Goal: Task Accomplishment & Management: Use online tool/utility

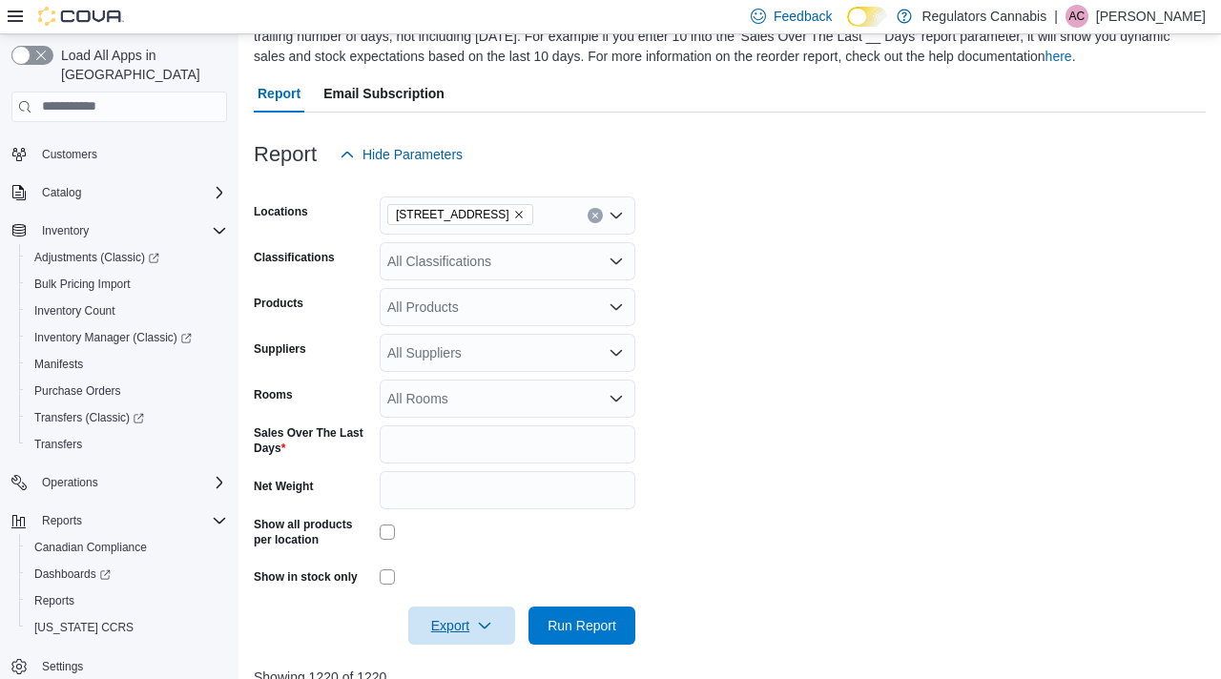
scroll to position [173, 0]
click at [491, 206] on span "[STREET_ADDRESS]" at bounding box center [460, 215] width 129 height 19
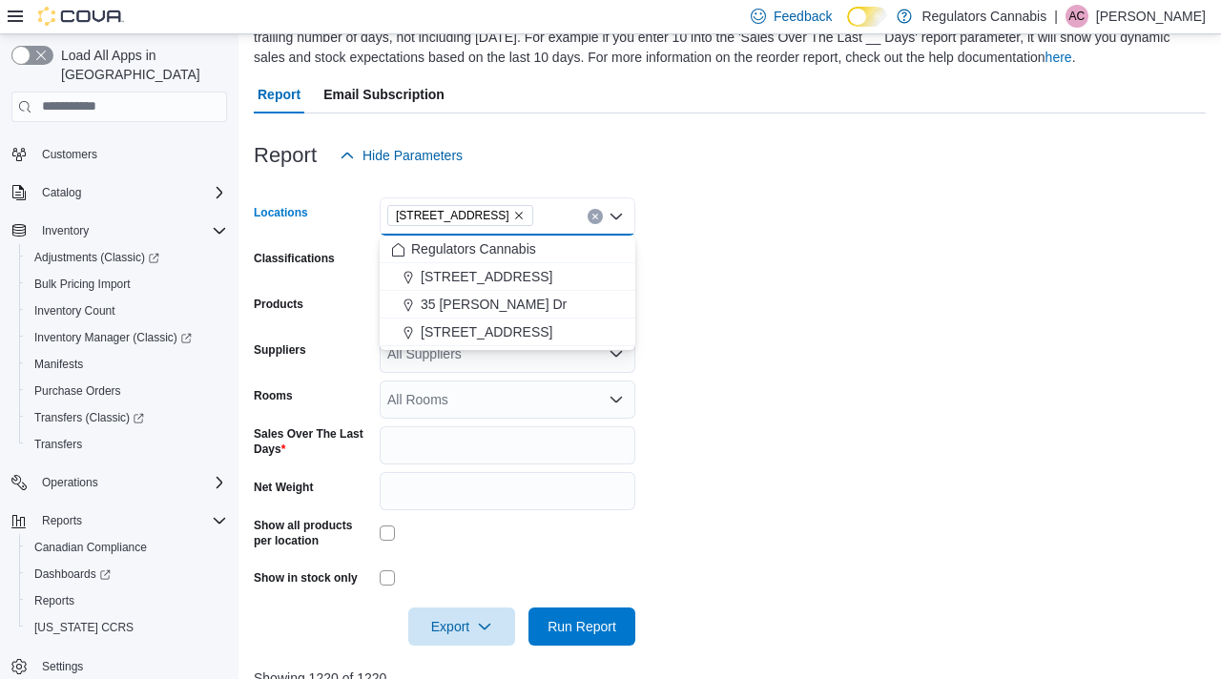
click at [513, 212] on icon "Remove 650 Division Rd from selection in this group" at bounding box center [518, 215] width 11 height 11
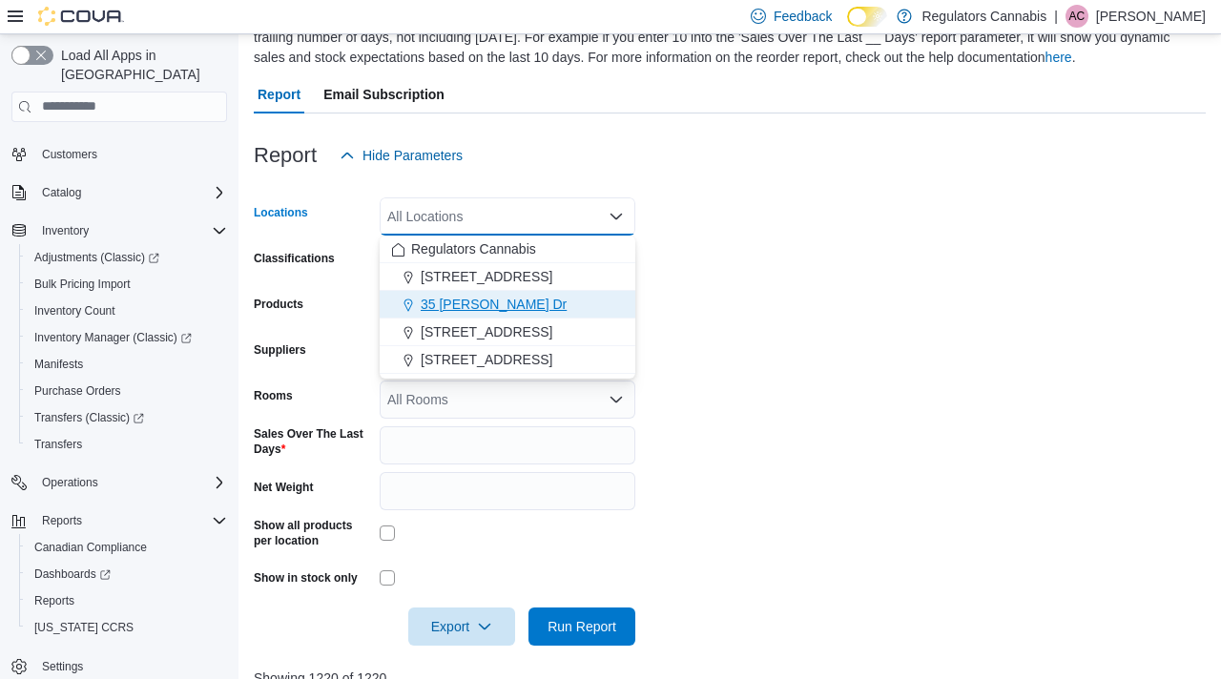
click at [480, 306] on span "35 [PERSON_NAME] Dr" at bounding box center [494, 304] width 146 height 19
click at [804, 421] on form "Locations [STREET_ADDRESS][PERSON_NAME] Selected. 35 [PERSON_NAME] Dr. Press Ba…" at bounding box center [730, 410] width 952 height 471
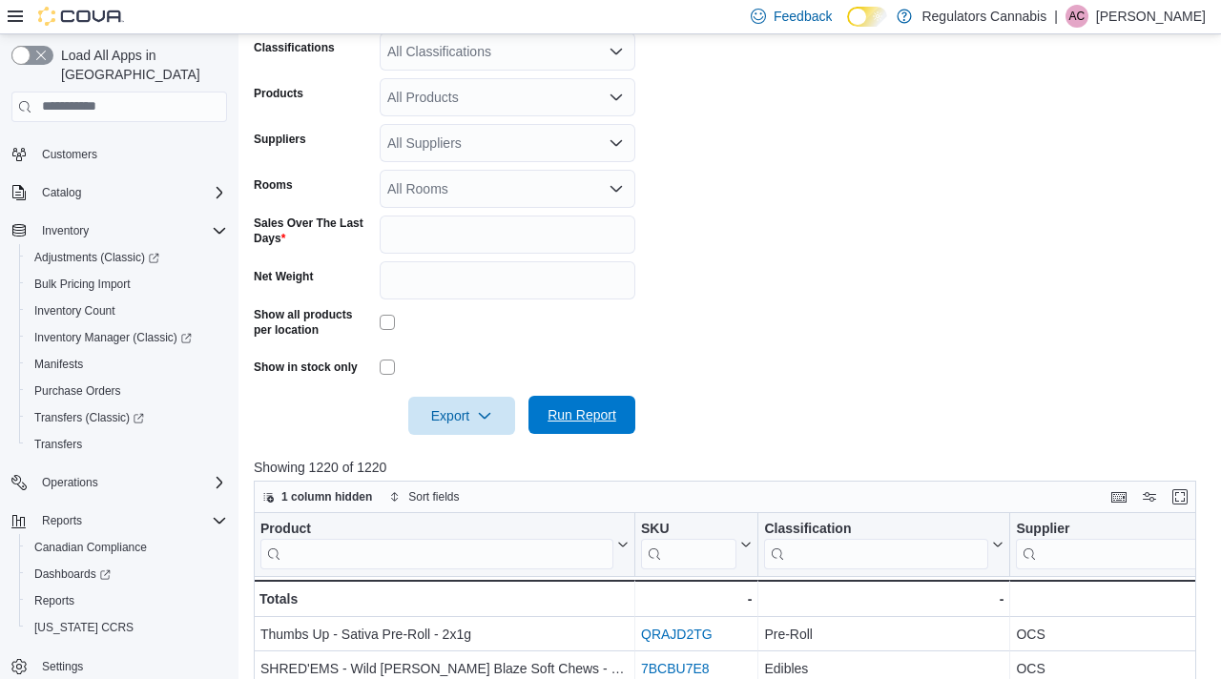
scroll to position [380, 0]
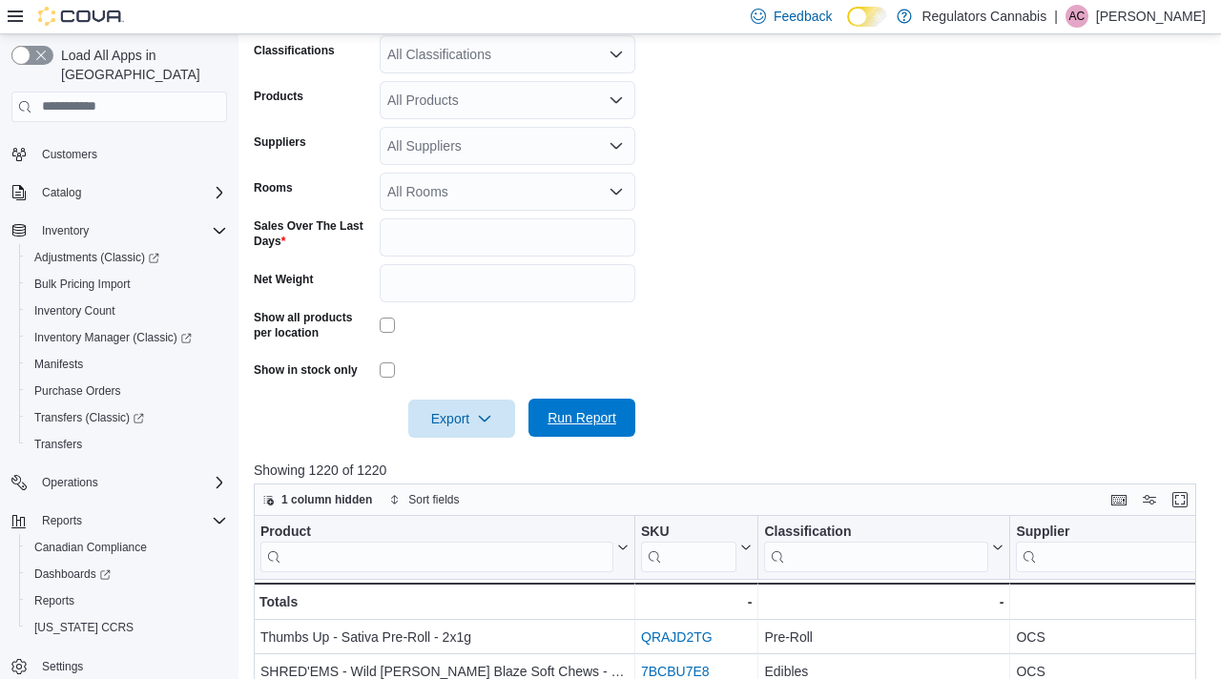
click at [584, 425] on span "Run Report" at bounding box center [581, 417] width 69 height 19
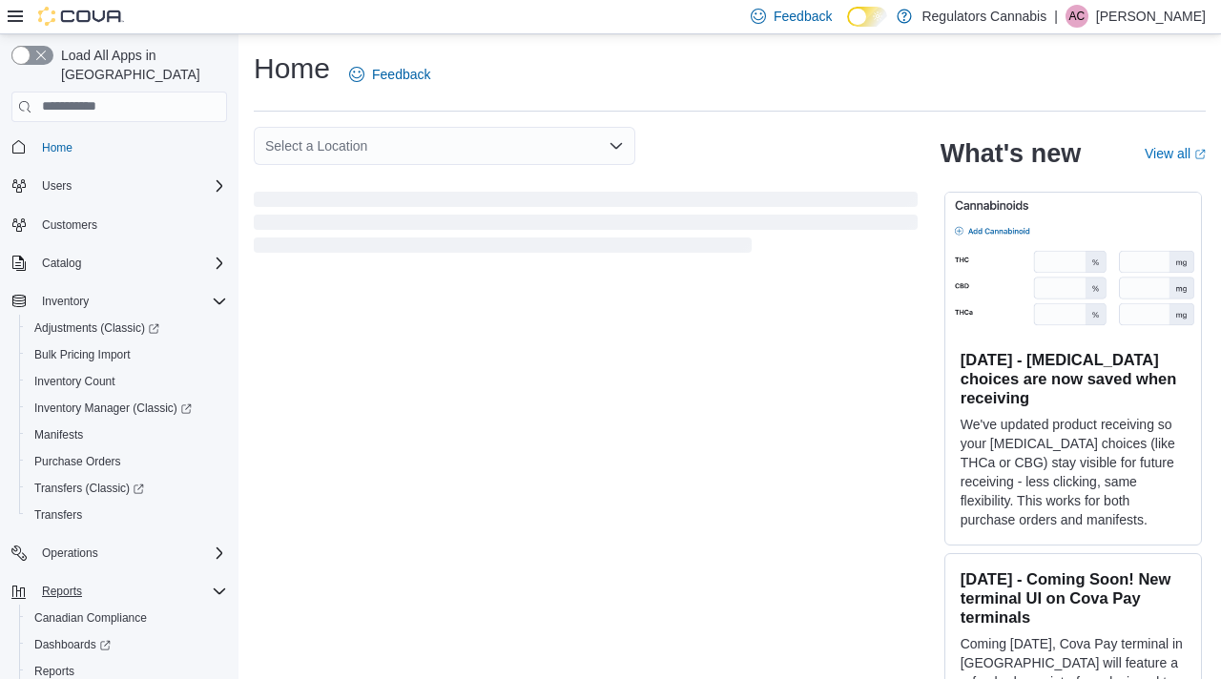
scroll to position [71, 0]
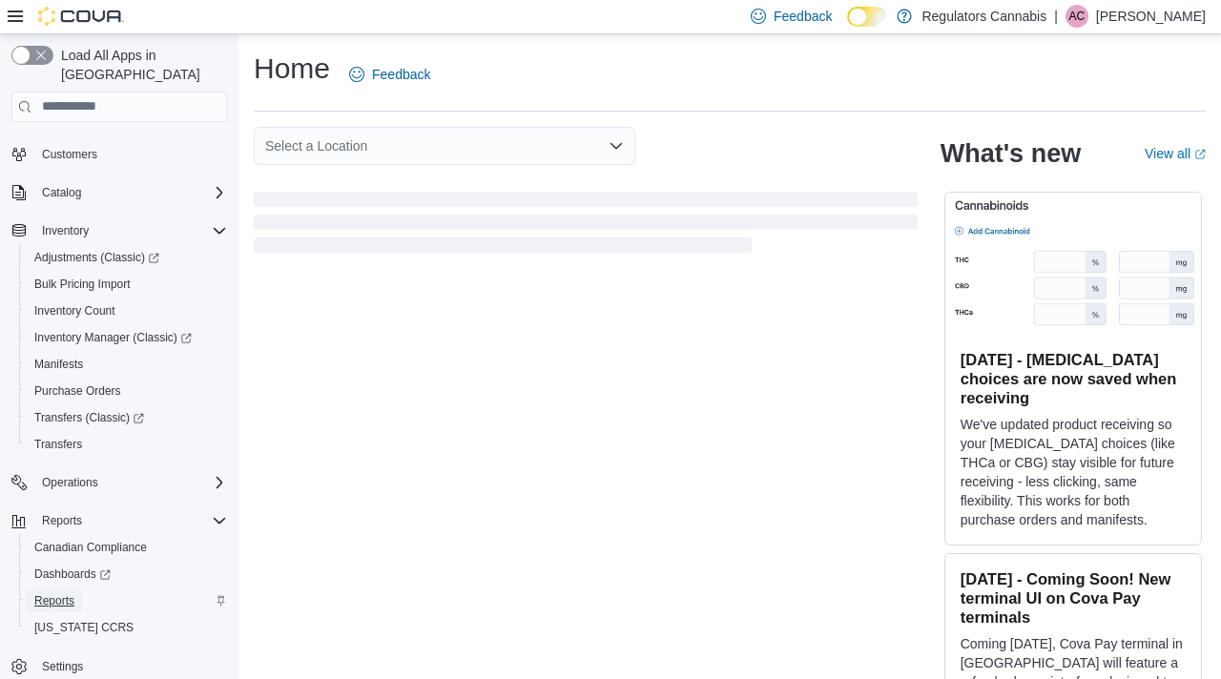
click at [62, 593] on span "Reports" at bounding box center [54, 600] width 40 height 15
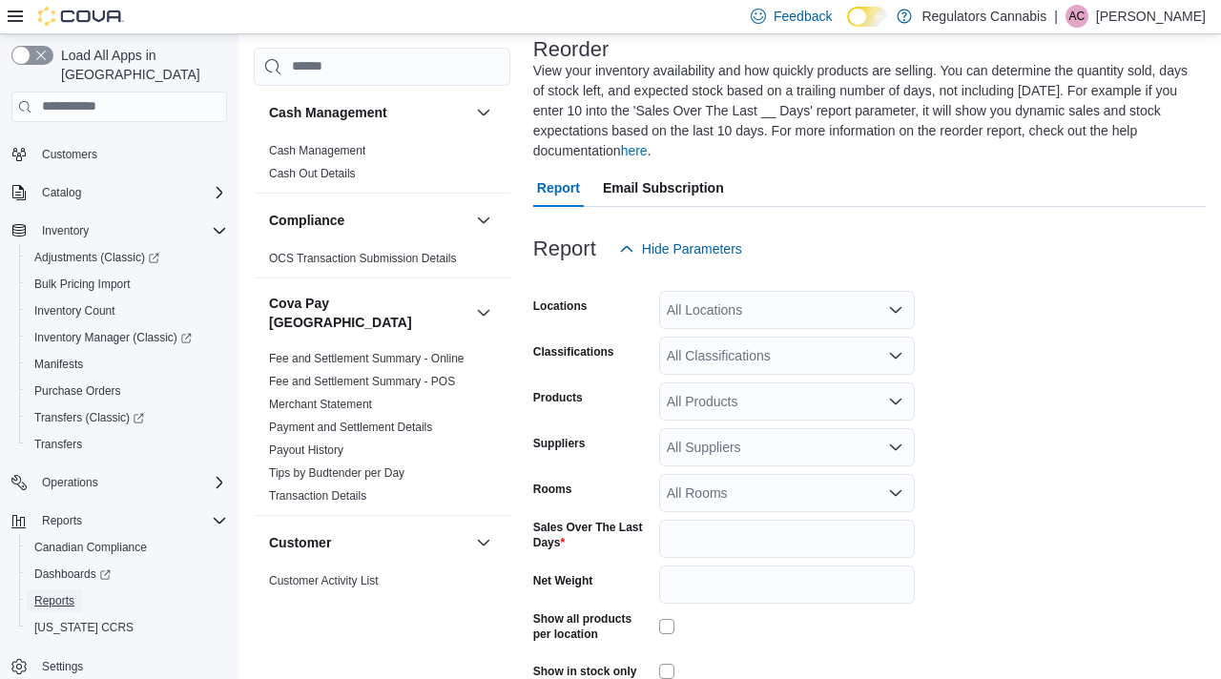
scroll to position [124, 0]
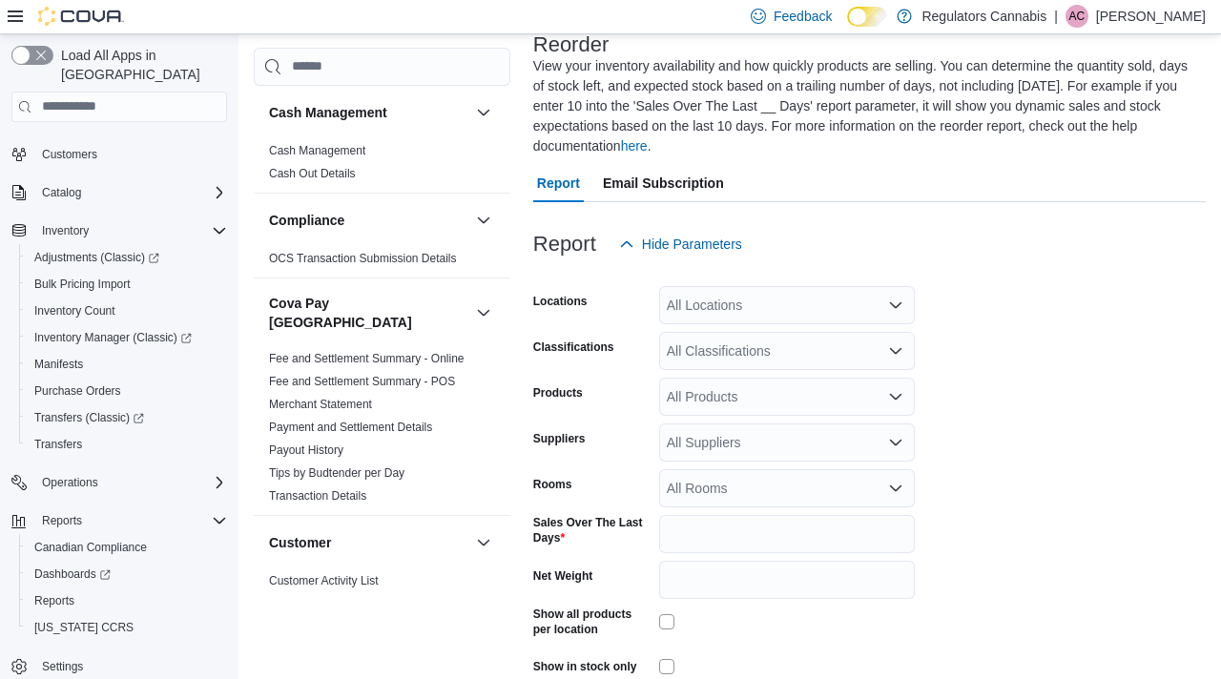
click at [687, 303] on div "All Locations" at bounding box center [787, 305] width 256 height 38
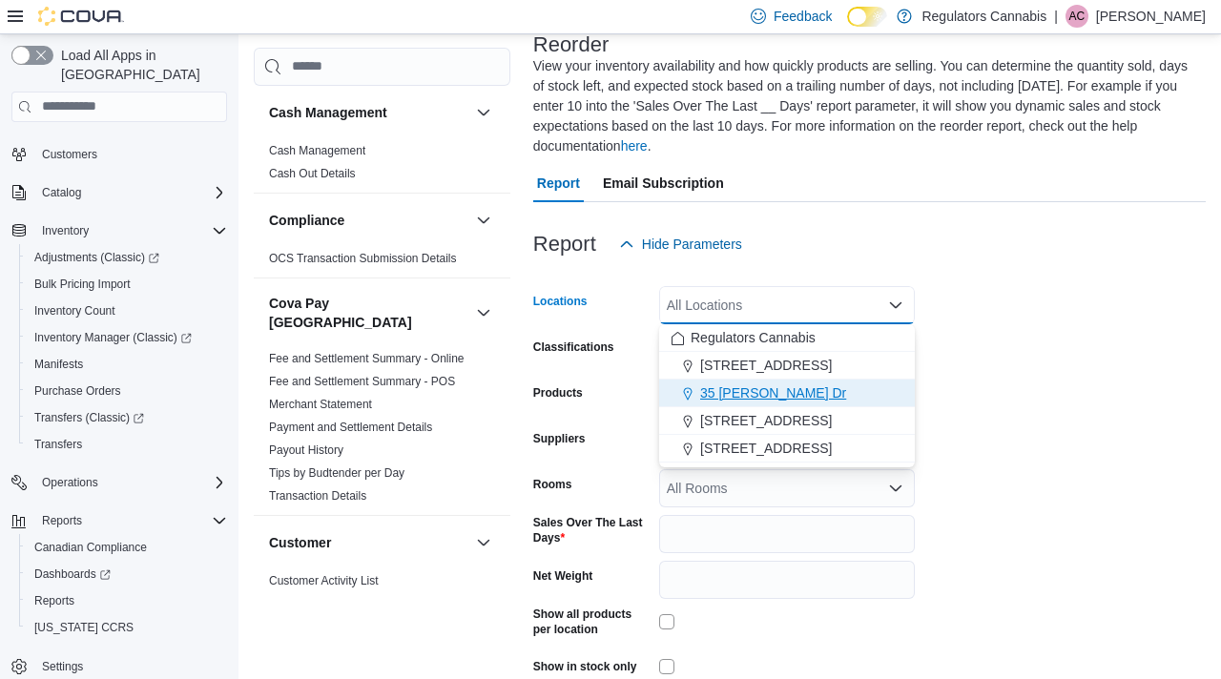
click at [723, 396] on span "35 [PERSON_NAME] Dr" at bounding box center [773, 392] width 146 height 19
click at [991, 414] on form "Locations [STREET_ADDRESS][PERSON_NAME] Selected. 35 [PERSON_NAME] Dr. Press Ba…" at bounding box center [869, 498] width 672 height 471
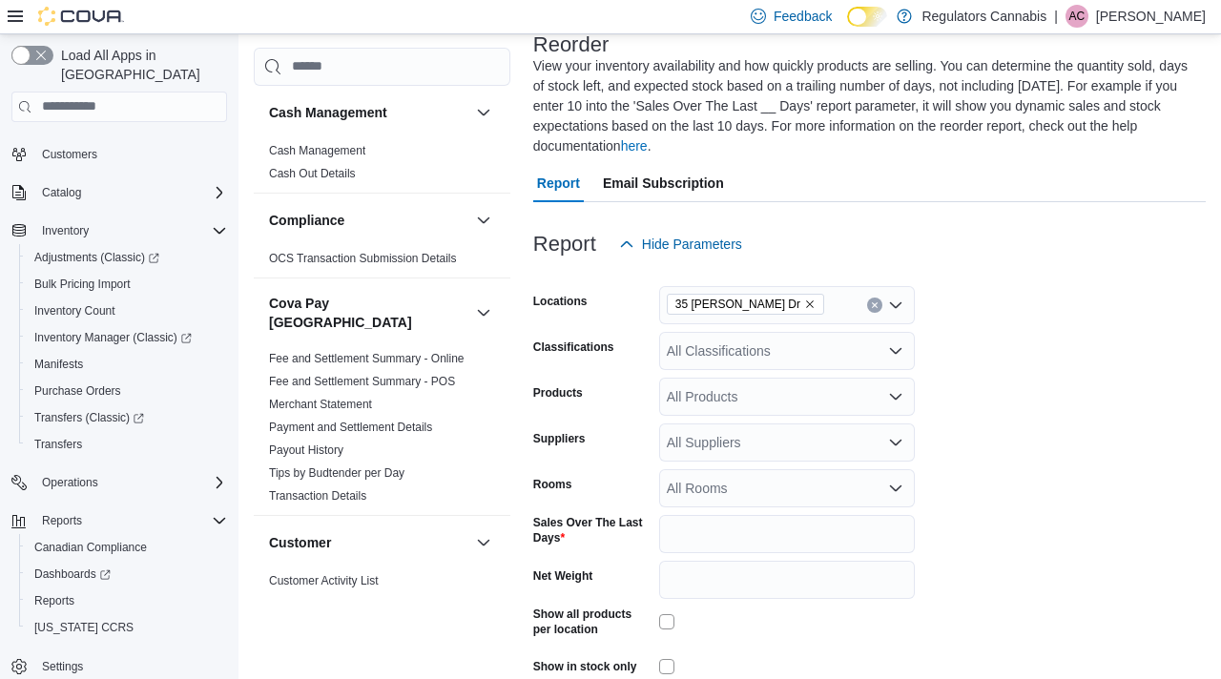
scroll to position [216, 0]
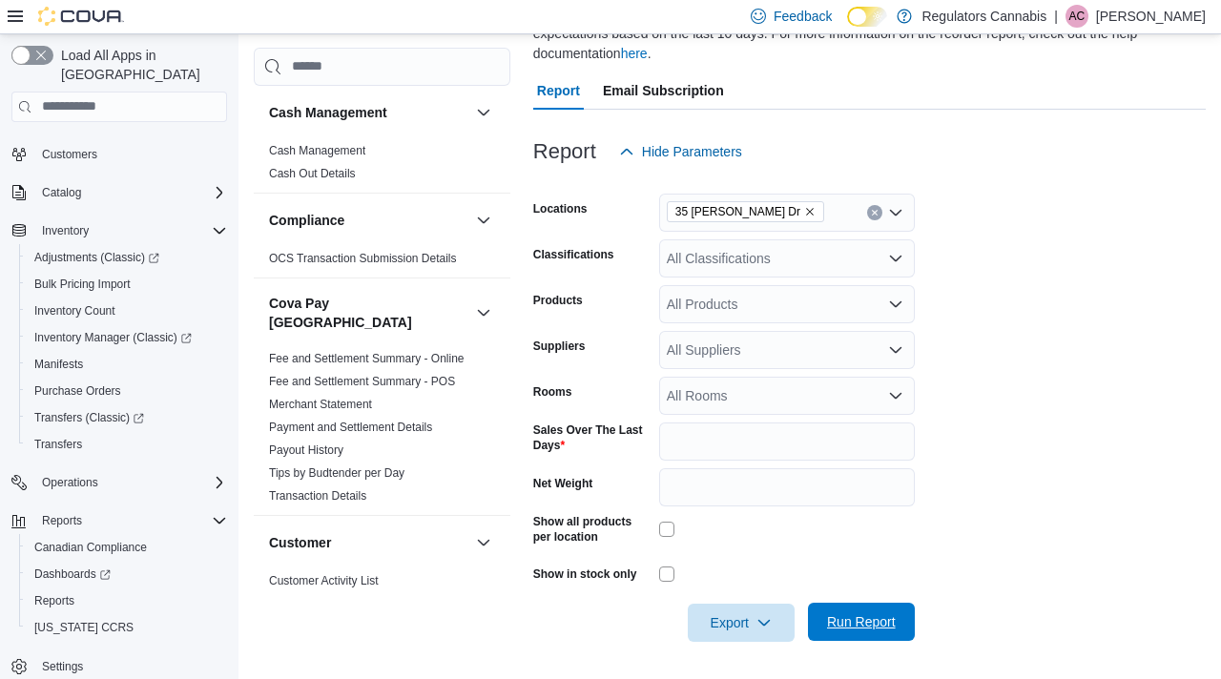
click at [870, 619] on span "Run Report" at bounding box center [861, 621] width 69 height 19
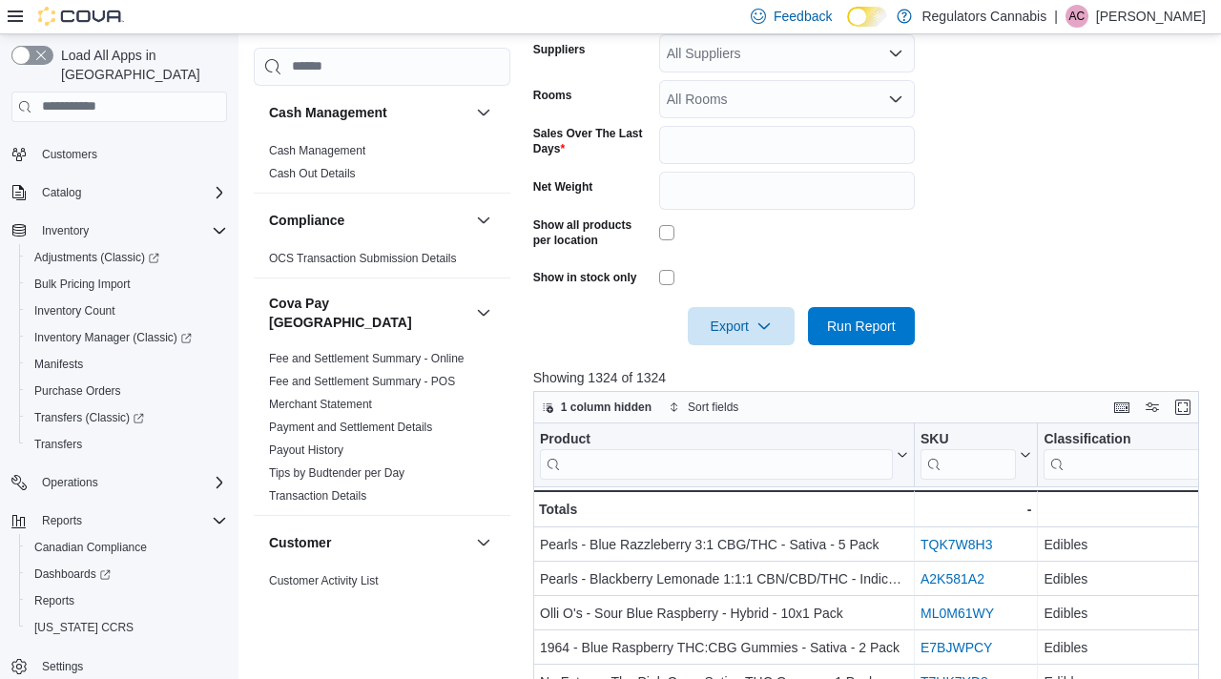
scroll to position [522, 0]
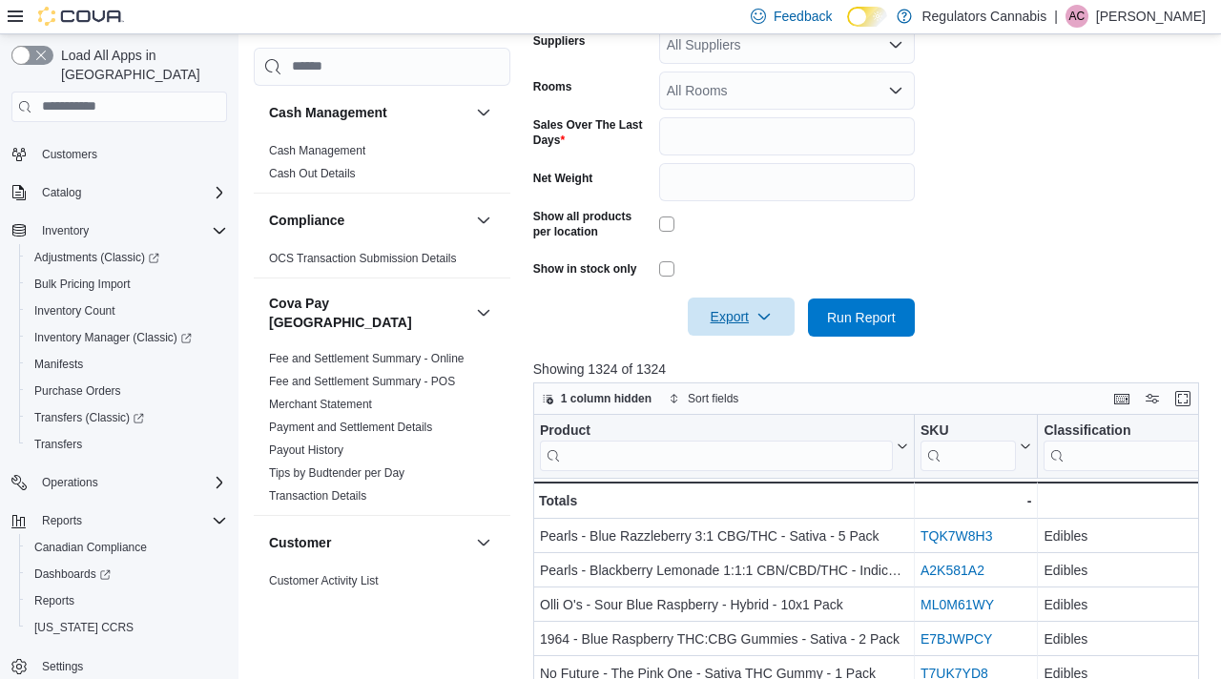
click at [750, 323] on span "Export" at bounding box center [741, 317] width 84 height 38
click at [747, 355] on span "Export to Excel" at bounding box center [742, 355] width 86 height 15
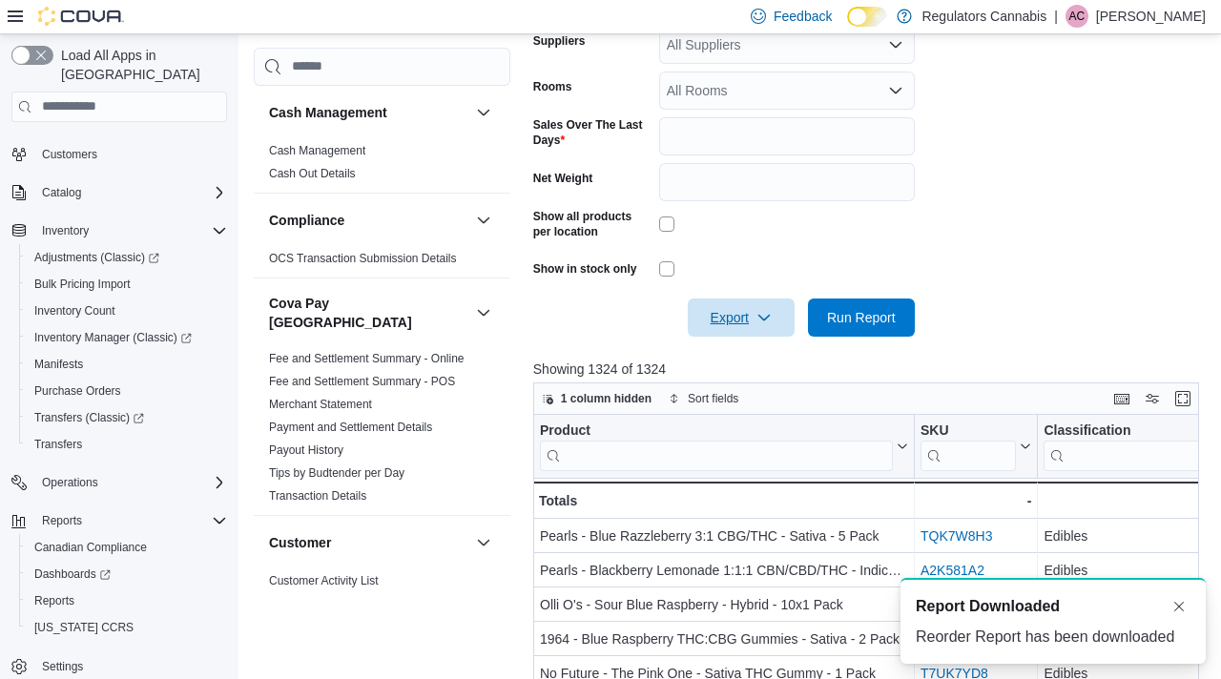
scroll to position [0, 0]
